Goal: Task Accomplishment & Management: Contribute content

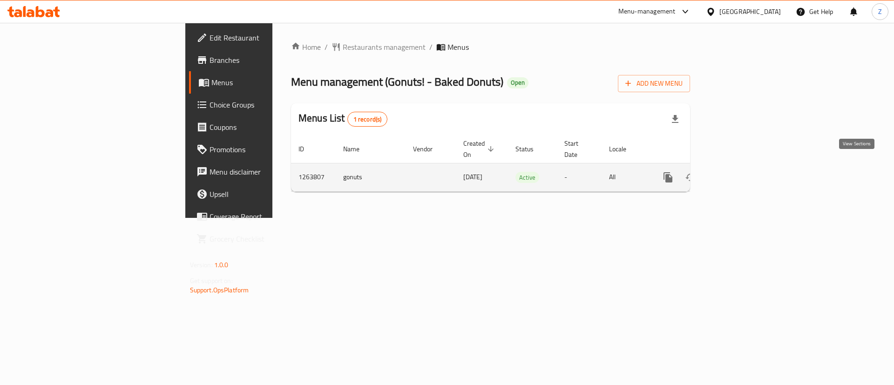
click at [739, 173] on icon "enhanced table" at bounding box center [735, 177] width 8 height 8
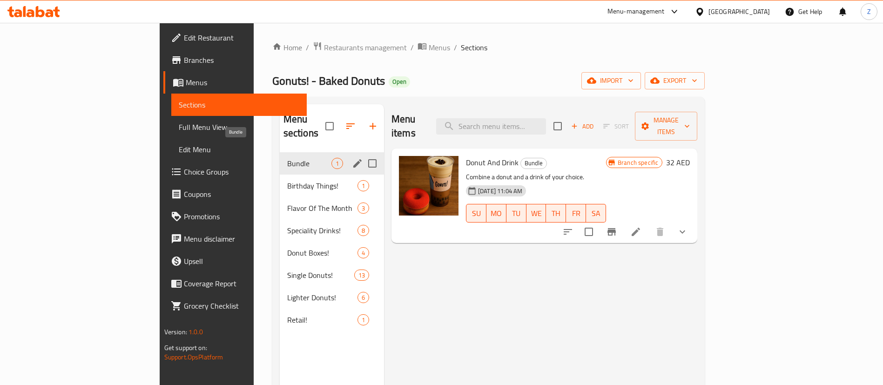
click at [287, 158] on span "Bundle" at bounding box center [309, 163] width 44 height 11
click at [287, 180] on span "Birthday Things!" at bounding box center [309, 185] width 44 height 11
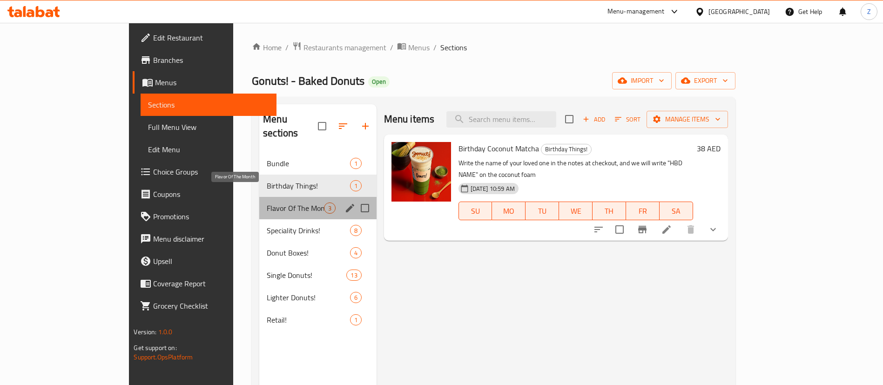
click at [267, 202] on span "Flavor Of The Month" at bounding box center [295, 207] width 57 height 11
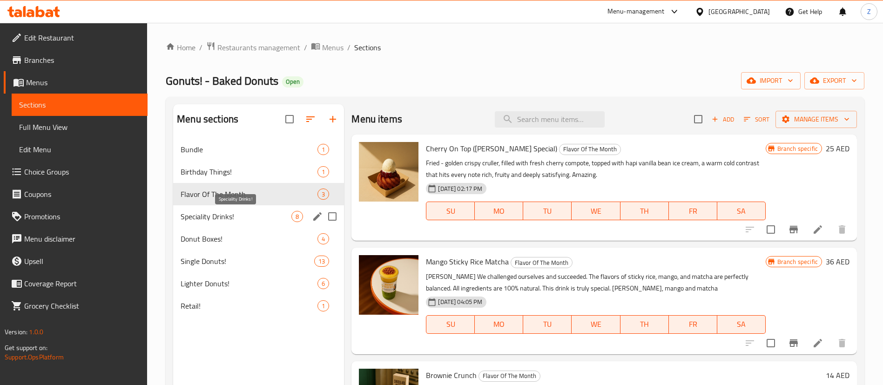
click at [210, 215] on span "Speciality Drinks!" at bounding box center [236, 216] width 111 height 11
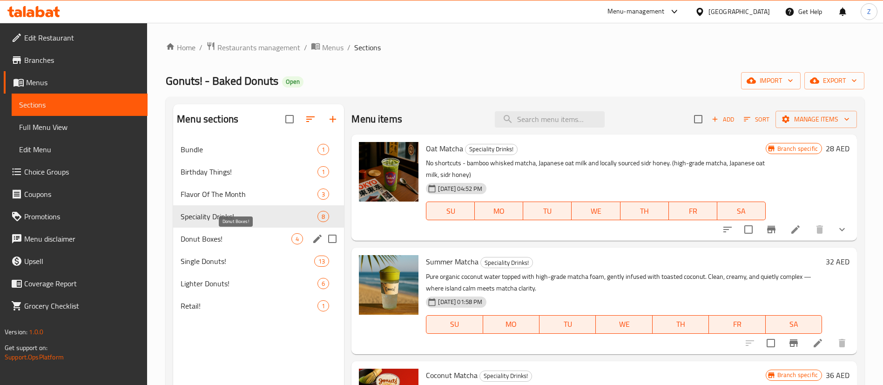
click at [210, 235] on span "Donut Boxes!" at bounding box center [236, 238] width 111 height 11
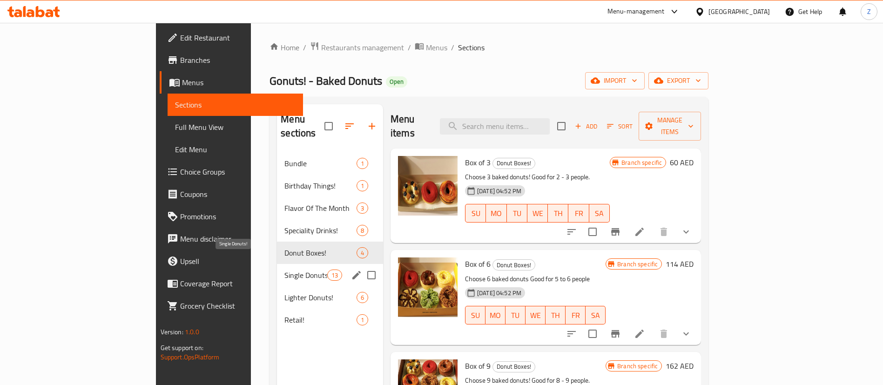
click at [284, 270] on span "Single Donuts!" at bounding box center [305, 275] width 42 height 11
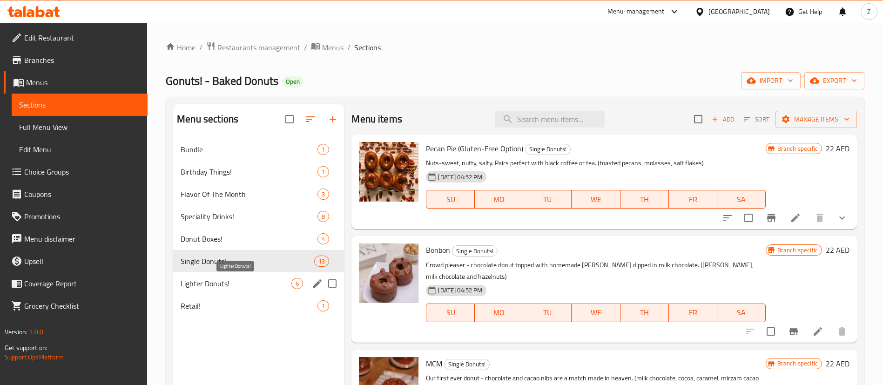
click at [212, 284] on span "Lighter Donuts!" at bounding box center [236, 283] width 111 height 11
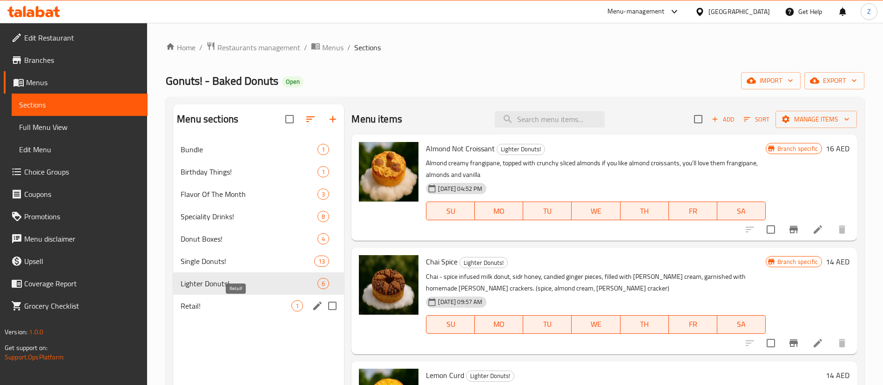
click at [196, 305] on span "Retail!" at bounding box center [236, 305] width 111 height 11
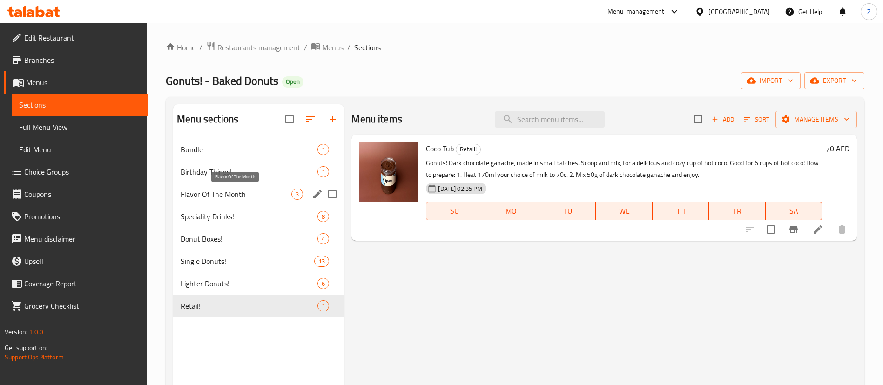
click at [211, 194] on span "Flavor Of The Month" at bounding box center [236, 194] width 111 height 11
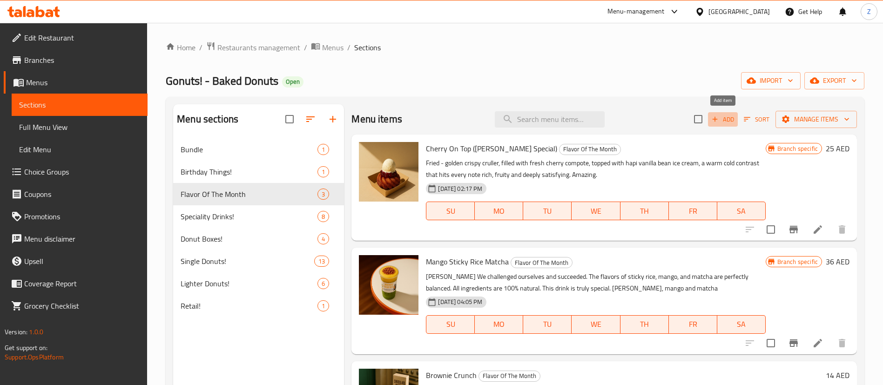
click at [719, 120] on icon "button" at bounding box center [715, 119] width 8 height 8
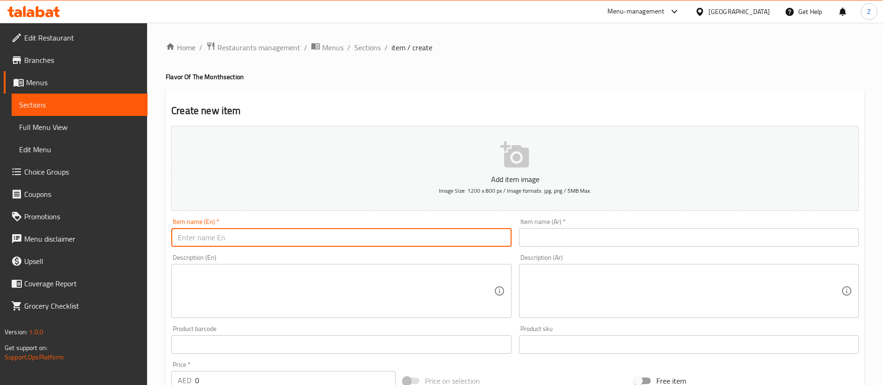
click at [224, 234] on input "text" at bounding box center [341, 237] width 340 height 19
paste input "Brownie Crunch"
type input "Brownie Crunch"
click at [547, 244] on input "text" at bounding box center [689, 237] width 340 height 19
paste input "[PERSON_NAME] مقرمش"
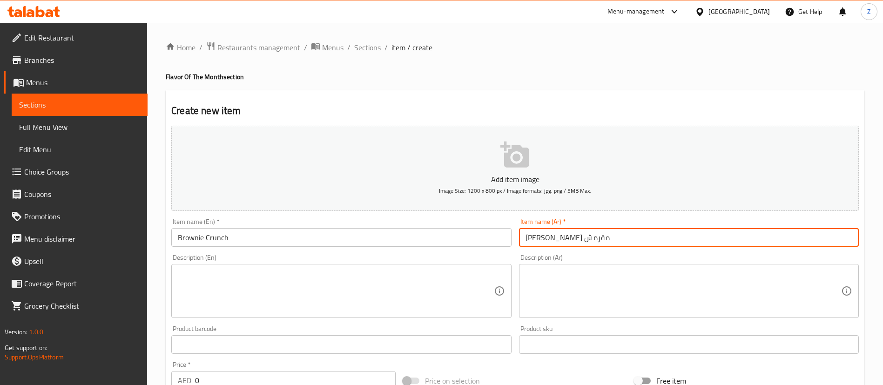
type input "[PERSON_NAME] مقرمش"
click at [201, 289] on textarea at bounding box center [336, 291] width 316 height 44
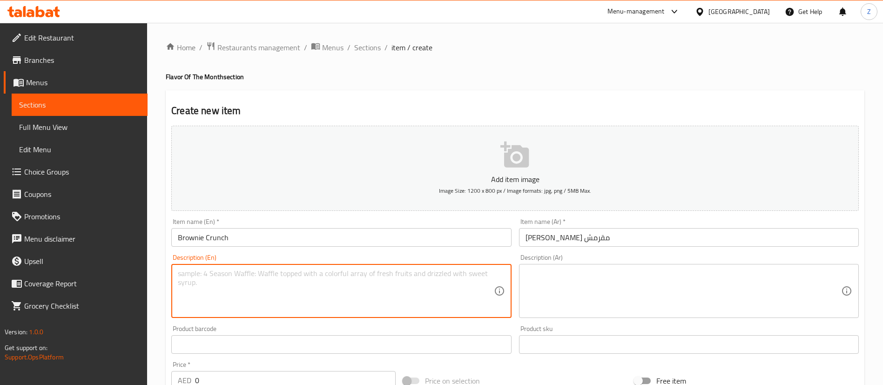
paste textarea "A dark chocolate fudge brownie reborn as a donut. Rich, chewy, and loaded with …"
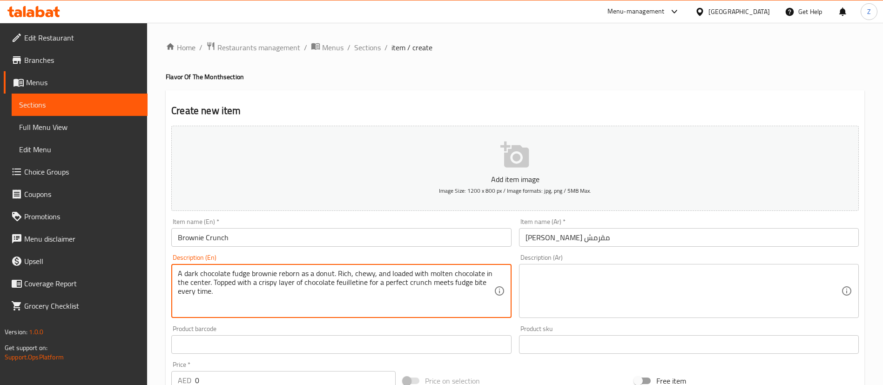
type textarea "A dark chocolate fudge brownie reborn as a donut. Rich, chewy, and loaded with …"
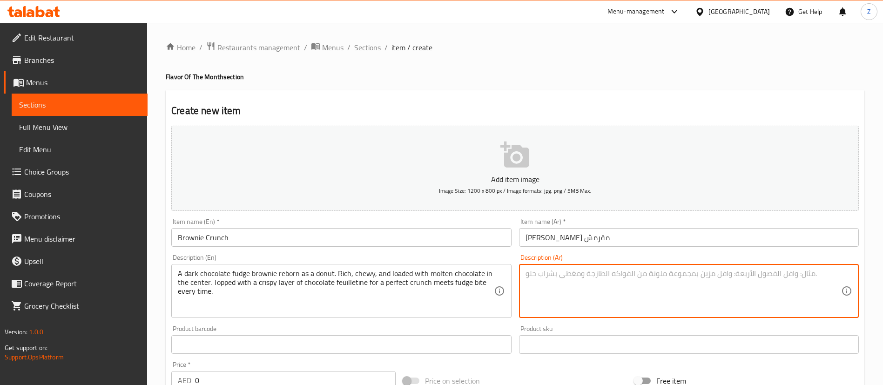
click at [587, 282] on textarea at bounding box center [684, 291] width 316 height 44
paste textarea "براوني فادج بالشوكولاتة الداكنة يُعاد ابتكاره على شكل دونات. غني، [PERSON_NAME]…"
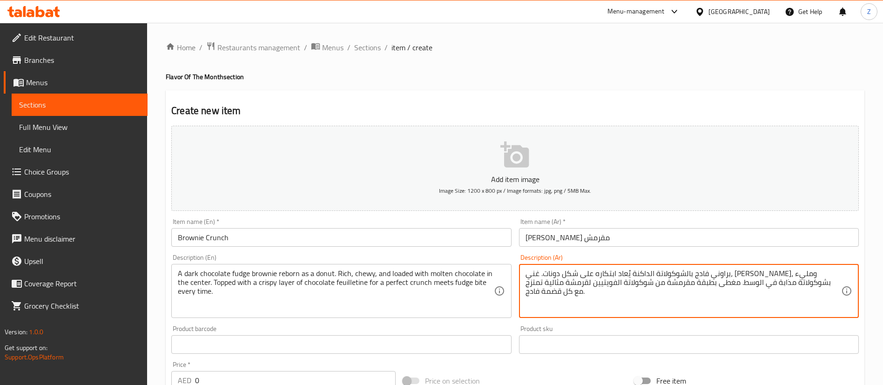
type textarea "براوني فادج بالشوكولاتة الداكنة يُعاد ابتكاره على شكل دونات. غني، [PERSON_NAME]…"
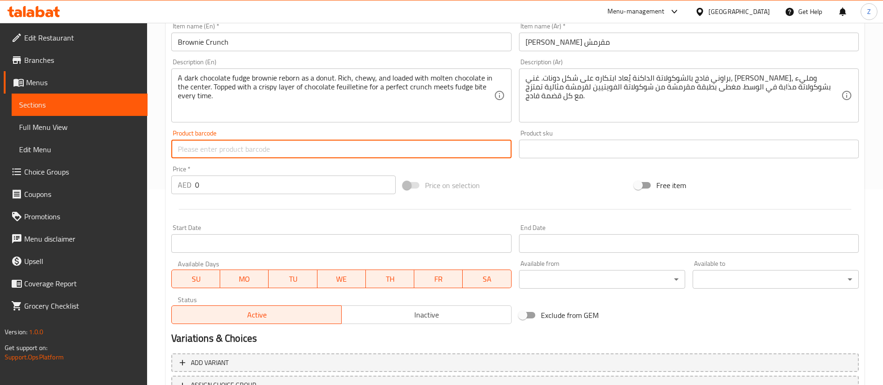
scroll to position [198, 0]
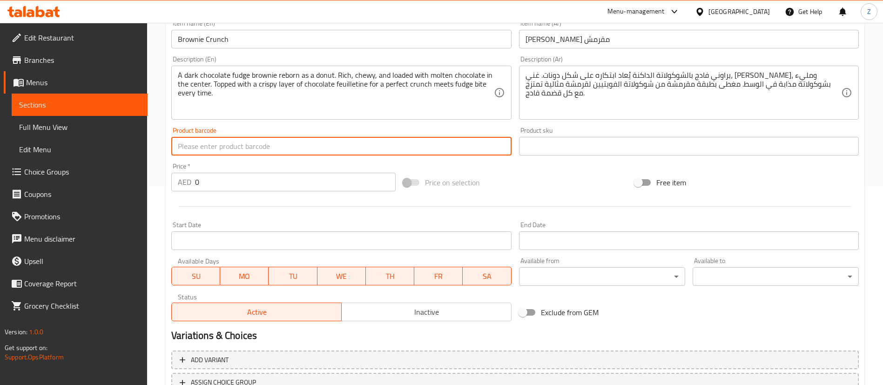
click at [222, 186] on input "0" at bounding box center [295, 182] width 201 height 19
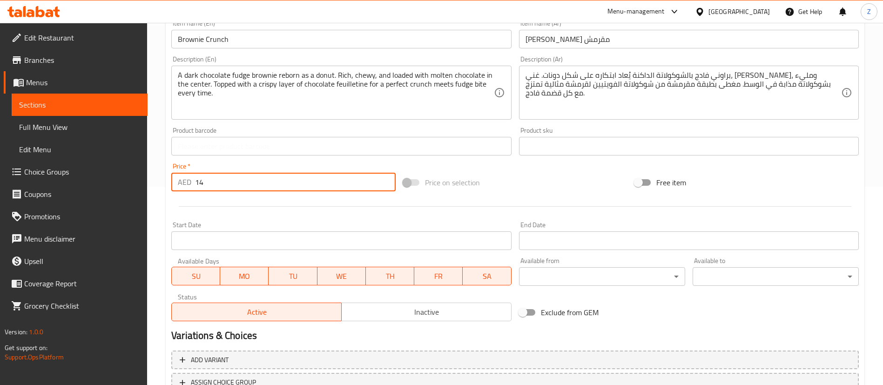
type input "14"
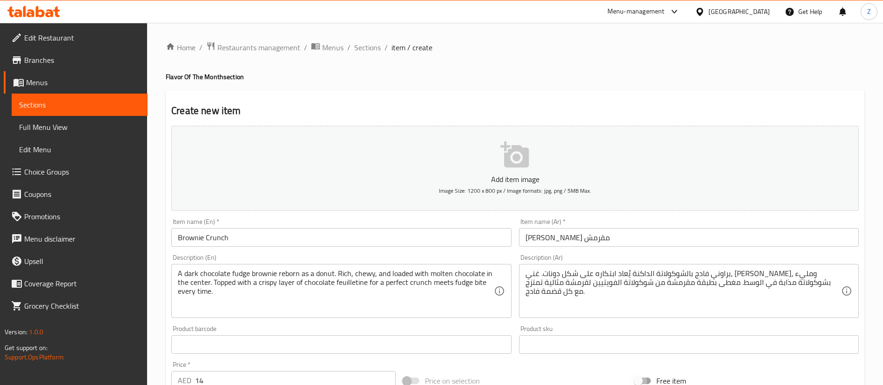
scroll to position [273, 0]
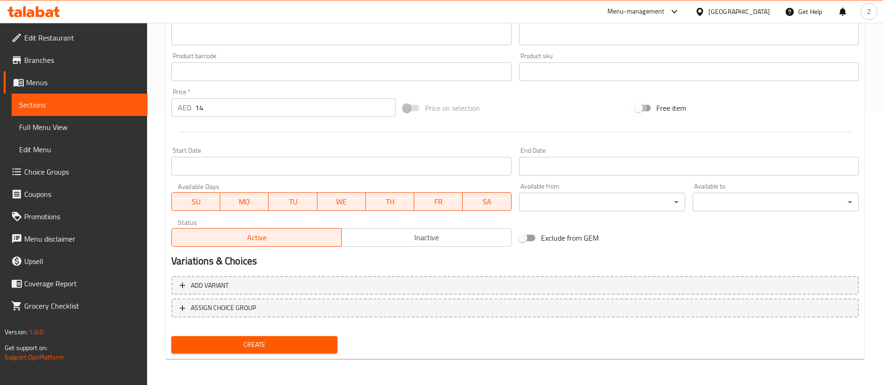
click at [237, 341] on span "Create" at bounding box center [254, 345] width 151 height 12
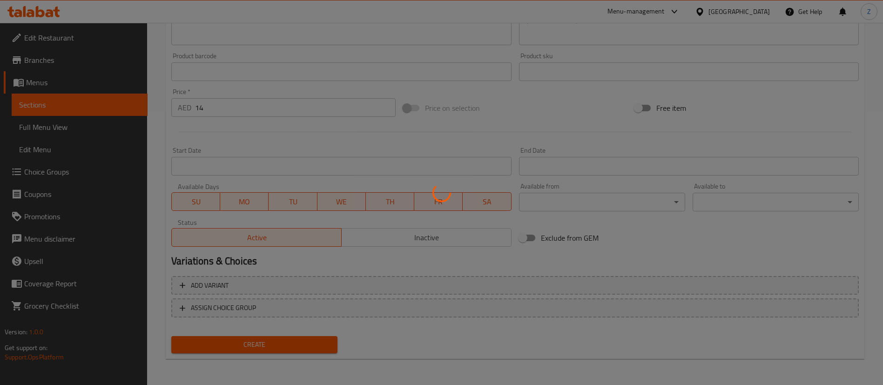
click at [237, 341] on div at bounding box center [441, 192] width 883 height 385
type input "0"
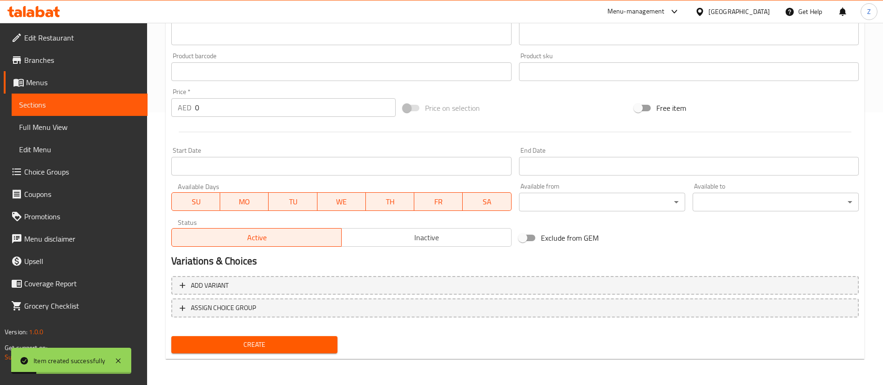
scroll to position [0, 0]
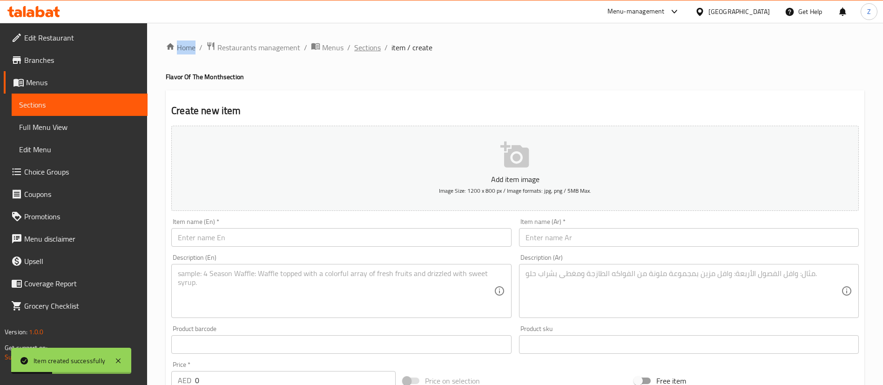
click at [371, 42] on span "Sections" at bounding box center [367, 47] width 27 height 11
